Goal: Find specific page/section: Find specific page/section

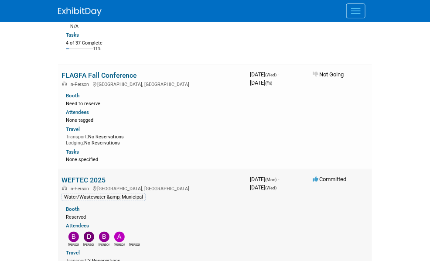
scroll to position [262, 0]
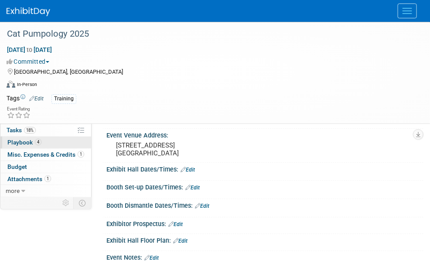
click at [30, 141] on span "Playbook 4" at bounding box center [24, 142] width 34 height 7
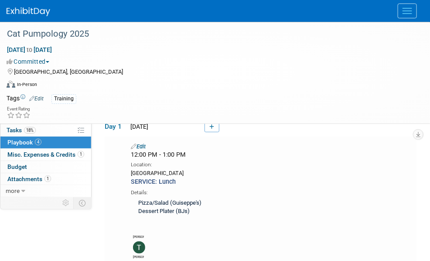
click at [0, 0] on link "Events" at bounding box center [0, 0] width 0 height 0
